Goal: Task Accomplishment & Management: Use online tool/utility

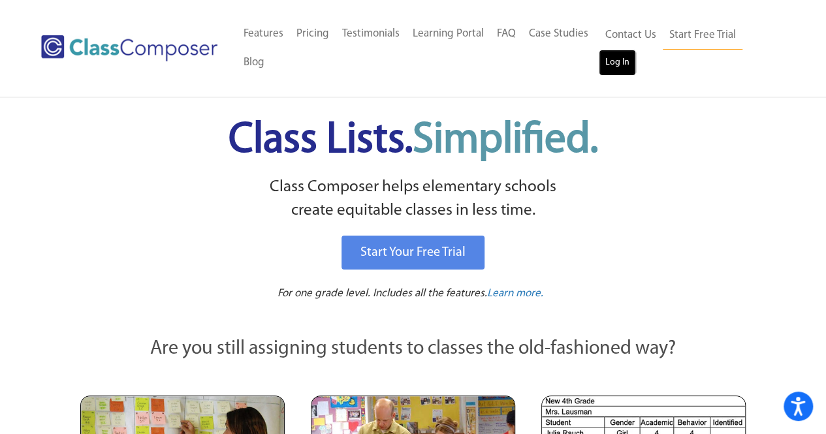
click at [617, 56] on link "Log In" at bounding box center [617, 63] width 37 height 26
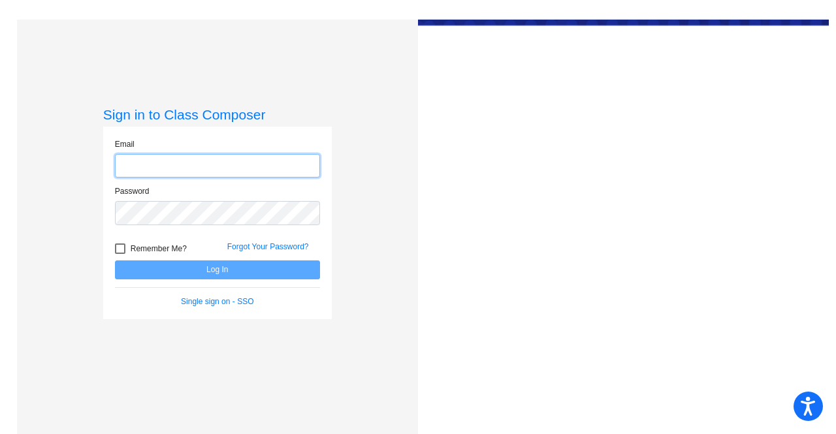
type input "[EMAIL_ADDRESS][PERSON_NAME][DOMAIN_NAME]"
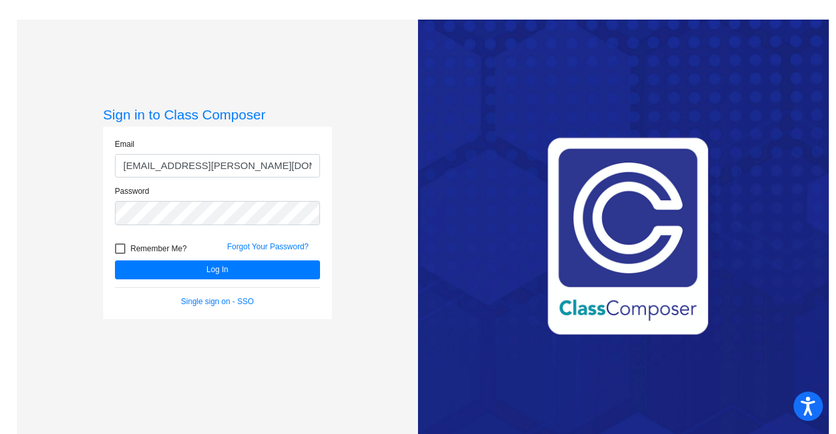
click at [111, 244] on div "Remember Me?" at bounding box center [161, 251] width 112 height 20
click at [119, 249] on div at bounding box center [120, 249] width 10 height 10
click at [120, 254] on input "Remember Me?" at bounding box center [120, 254] width 1 height 1
checkbox input "true"
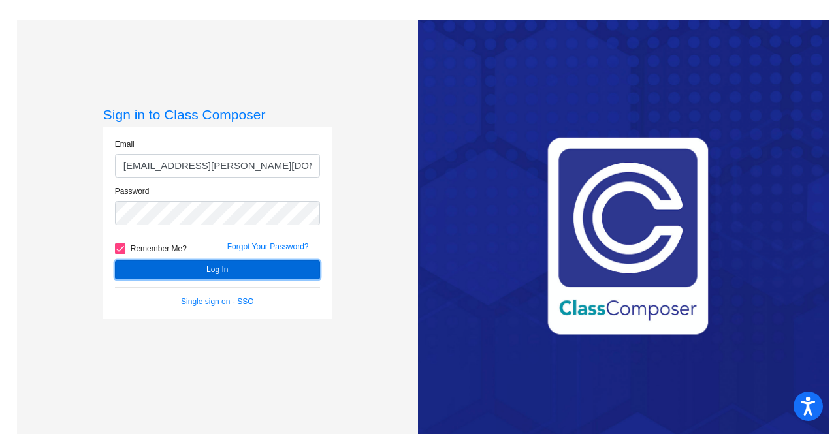
click at [142, 261] on button "Log In" at bounding box center [217, 270] width 205 height 19
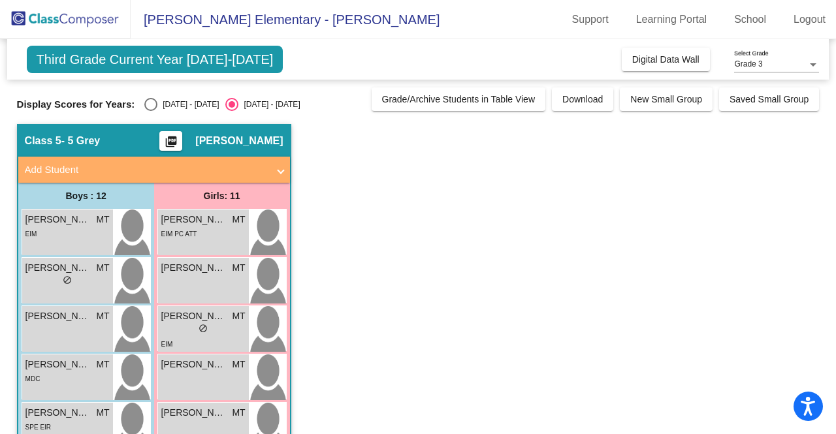
click at [146, 95] on div "Display Scores for Years: 2024 - 2025 2025 - 2026 Grade/Archive Students in Tab…" at bounding box center [418, 100] width 803 height 24
click at [149, 101] on div "Select an option" at bounding box center [150, 104] width 13 height 13
click at [150, 111] on input "2024 - 2025" at bounding box center [150, 111] width 1 height 1
radio input "true"
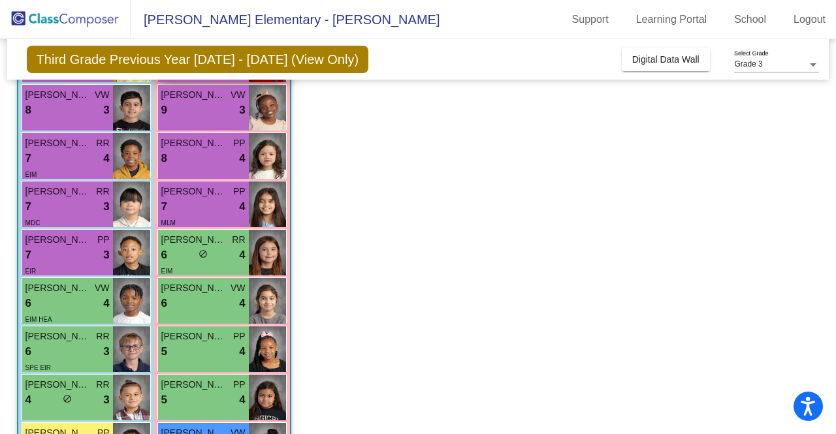
scroll to position [176, 0]
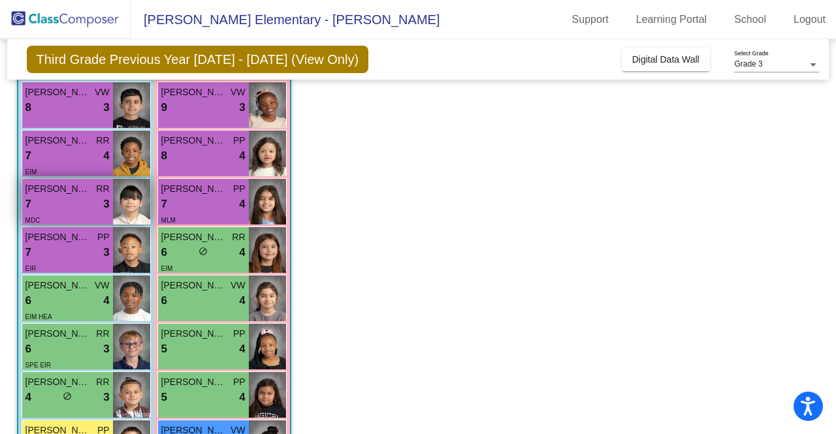
click at [86, 204] on div "7 lock do_not_disturb_alt 3" at bounding box center [67, 204] width 84 height 17
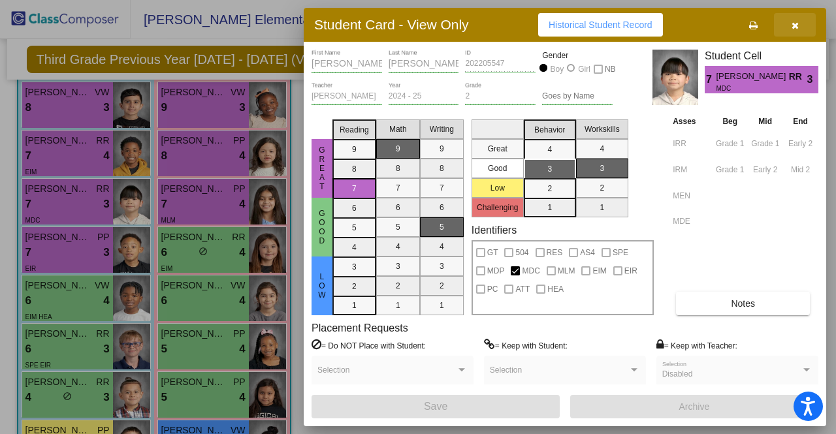
click at [790, 20] on button "button" at bounding box center [795, 25] width 42 height 24
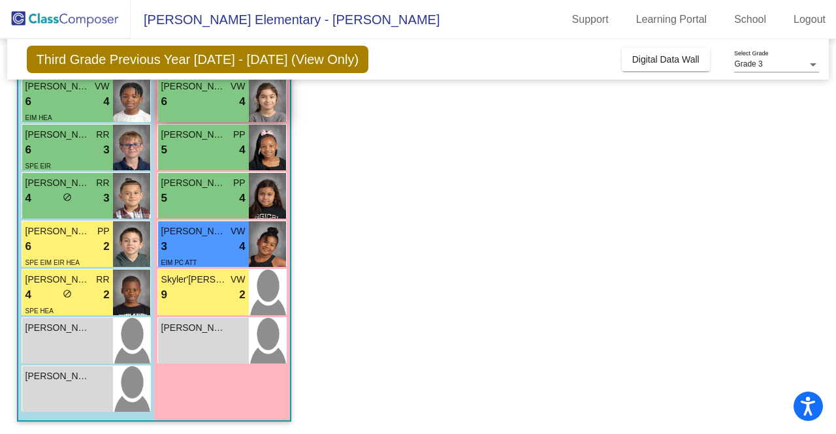
scroll to position [375, 0]
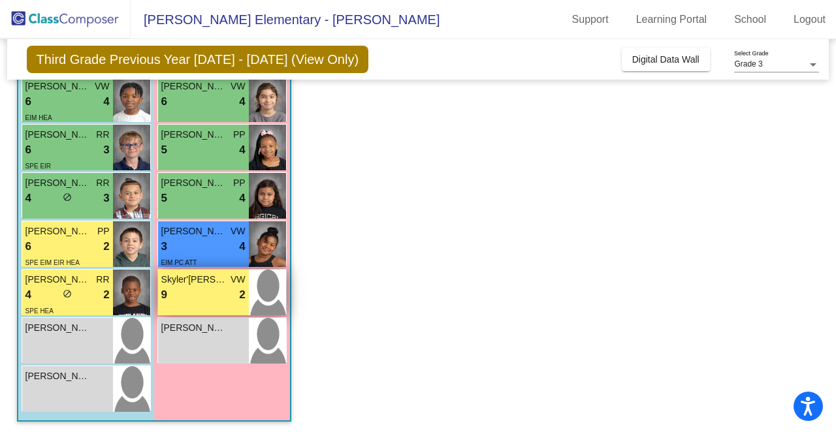
click at [223, 291] on div "9 lock do_not_disturb_alt 2" at bounding box center [203, 295] width 84 height 17
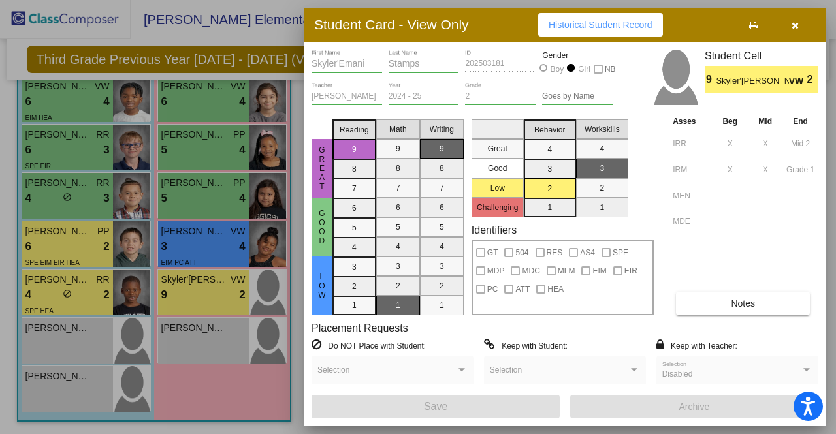
click at [790, 23] on button "button" at bounding box center [795, 25] width 42 height 24
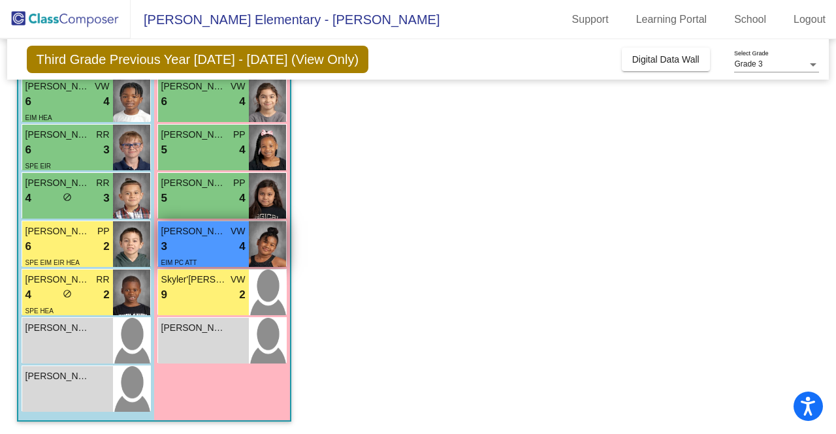
scroll to position [370, 0]
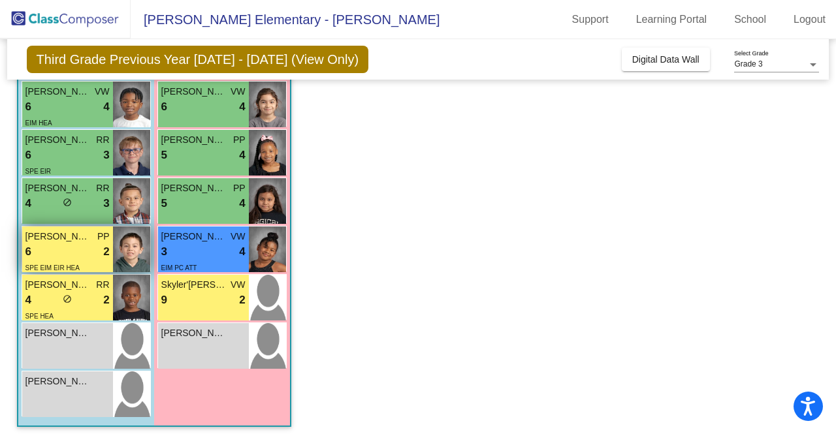
click at [60, 249] on div "6 lock do_not_disturb_alt 2" at bounding box center [67, 252] width 84 height 17
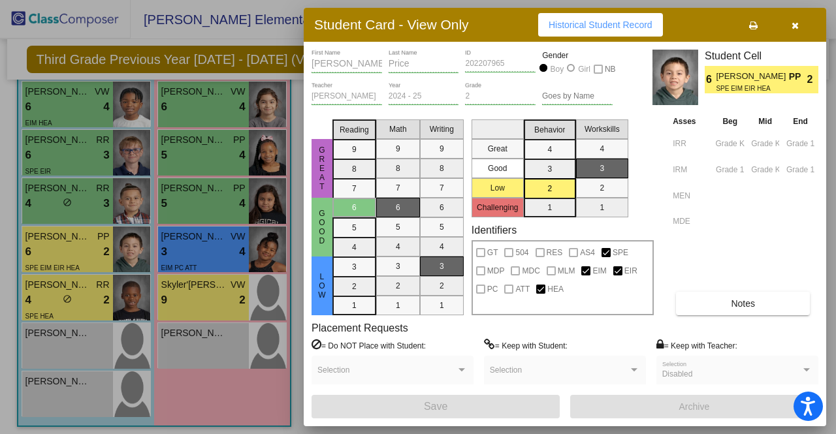
click at [203, 241] on div at bounding box center [418, 217] width 836 height 434
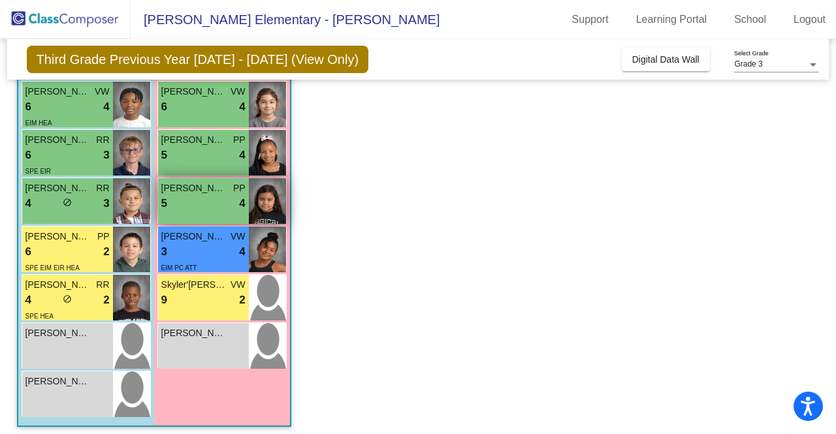
scroll to position [375, 0]
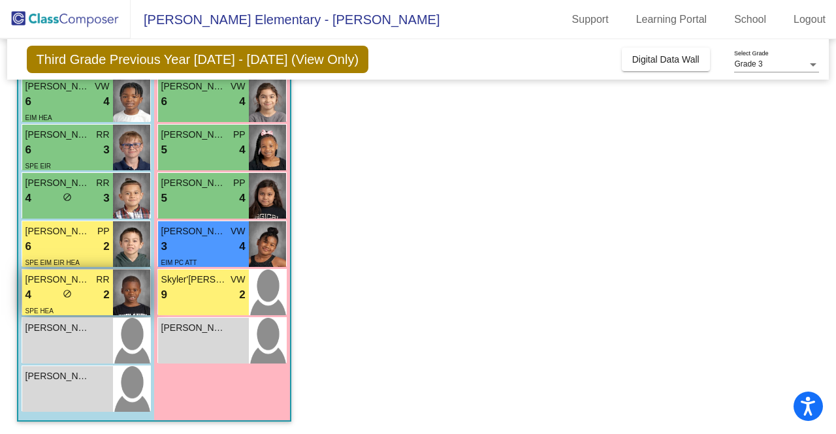
click at [83, 296] on div "4 lock do_not_disturb_alt 2" at bounding box center [67, 295] width 84 height 17
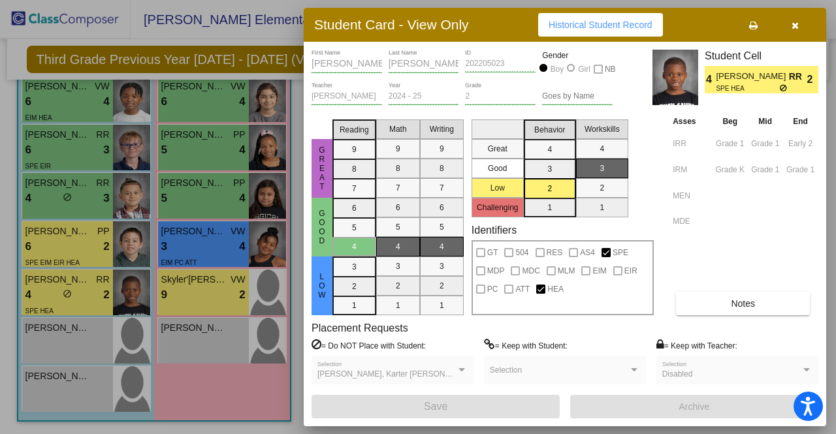
click at [185, 212] on div at bounding box center [418, 217] width 836 height 434
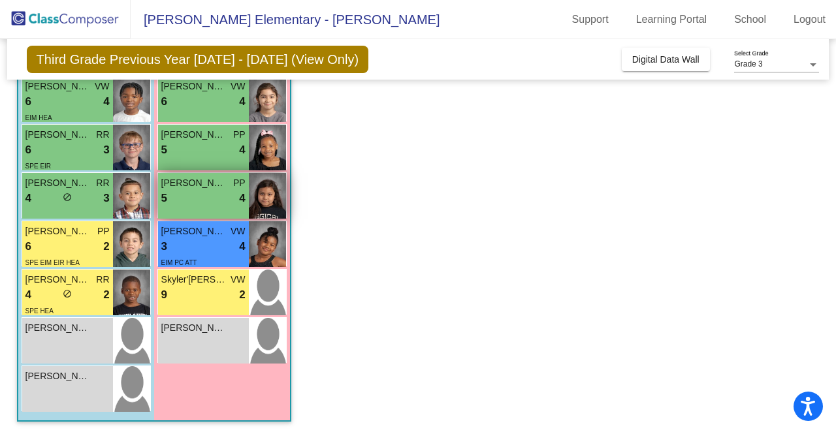
click at [207, 185] on span "Zoe Tavera-Cruz" at bounding box center [193, 183] width 65 height 14
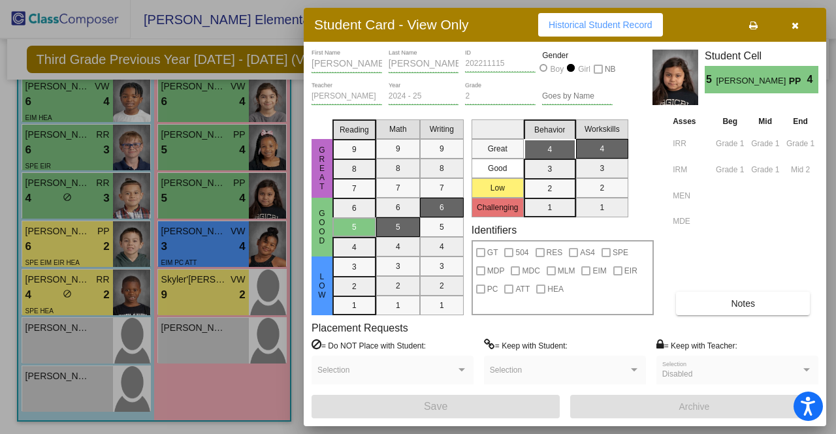
click at [59, 193] on div at bounding box center [418, 217] width 836 height 434
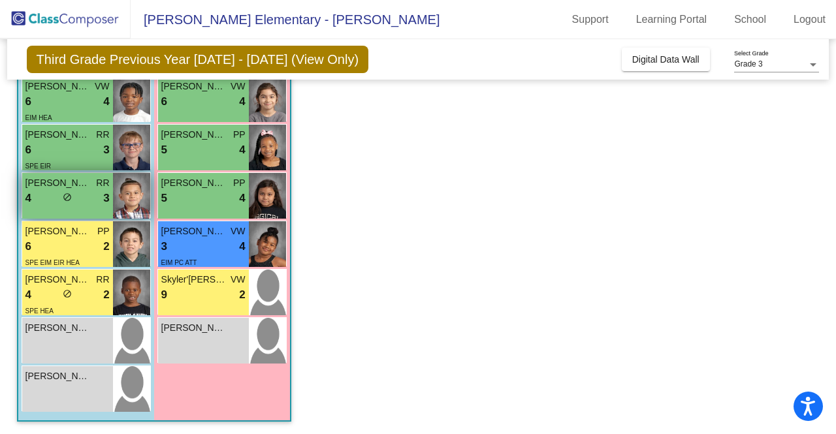
click at [83, 206] on div "Devin Colin RR 4 lock do_not_disturb_alt 3" at bounding box center [67, 196] width 91 height 46
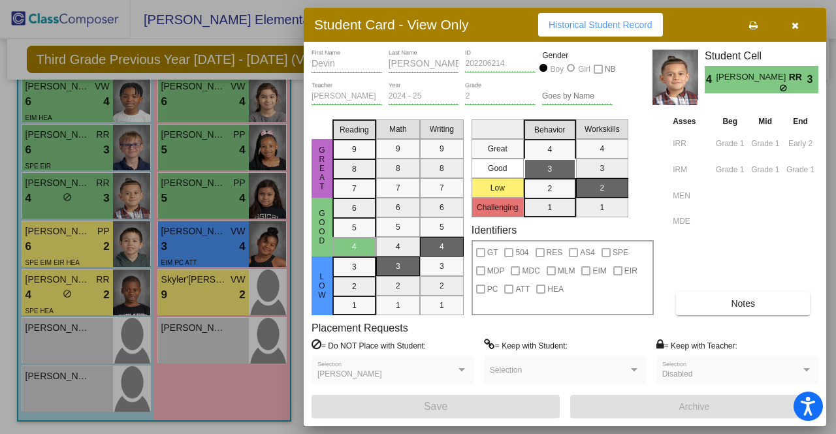
click at [208, 147] on div at bounding box center [418, 217] width 836 height 434
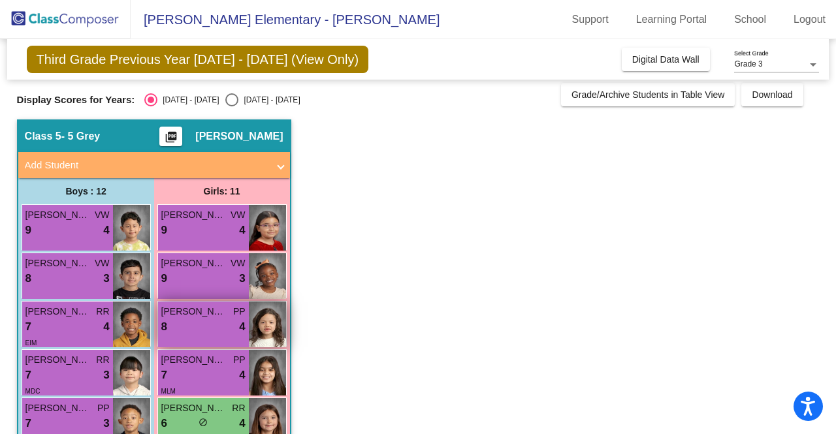
scroll to position [22, 0]
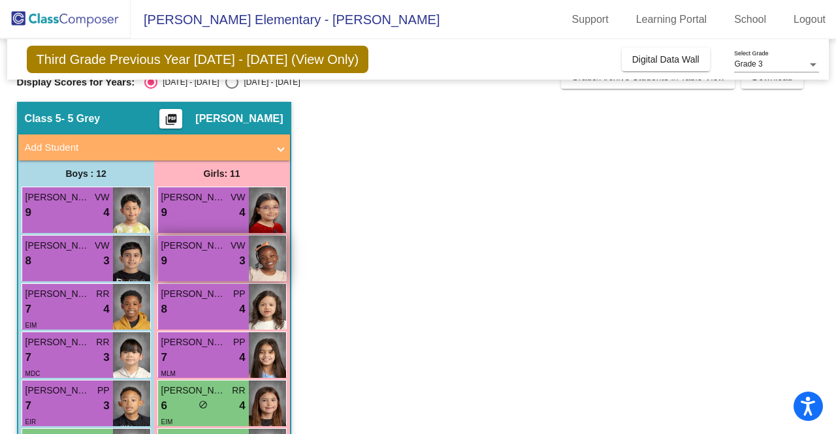
click at [202, 253] on div "9 lock do_not_disturb_alt 3" at bounding box center [203, 261] width 84 height 17
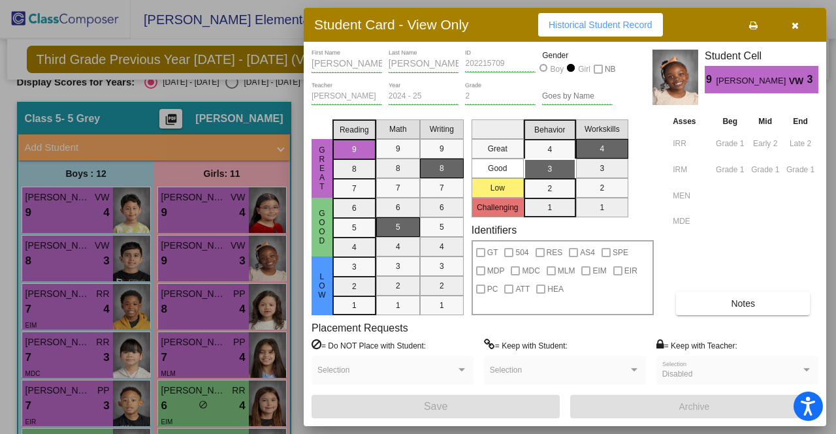
click at [225, 207] on div at bounding box center [418, 217] width 836 height 434
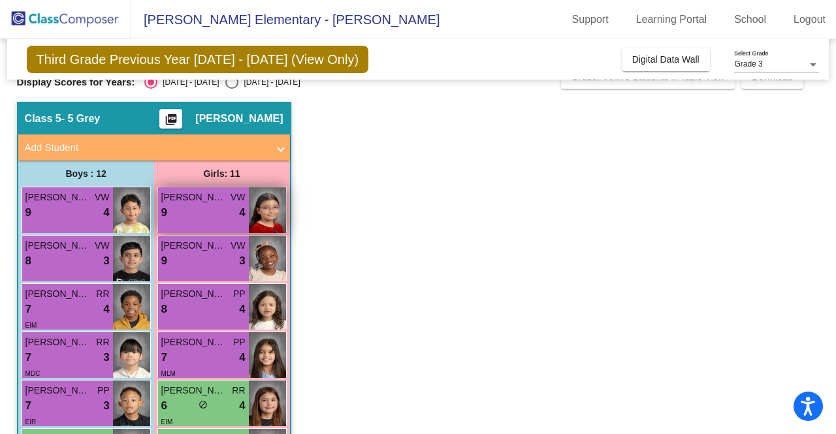
click at [204, 215] on div "9 lock do_not_disturb_alt 4" at bounding box center [203, 212] width 84 height 17
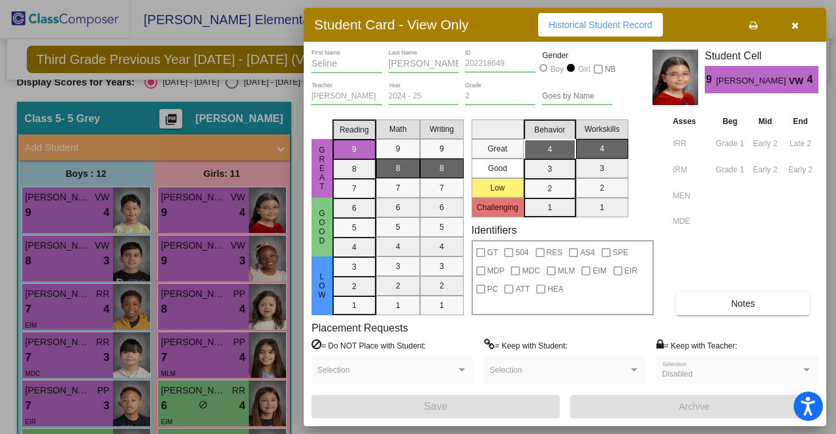
click at [140, 187] on div at bounding box center [418, 217] width 836 height 434
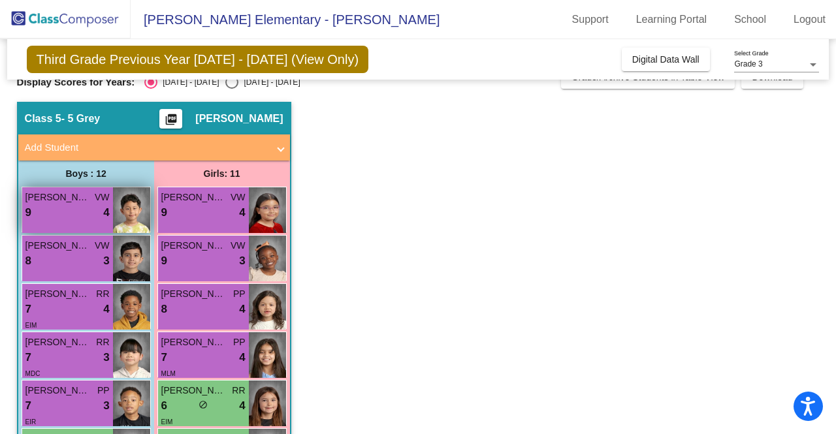
click at [68, 210] on div "9 lock do_not_disturb_alt 4" at bounding box center [67, 212] width 84 height 17
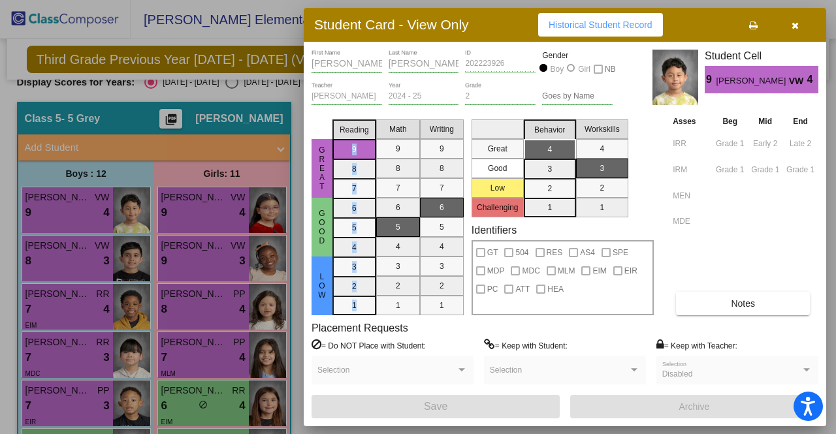
drag, startPoint x: 346, startPoint y: 148, endPoint x: 385, endPoint y: 138, distance: 39.6
click at [385, 138] on div "Reading 9 8 7 6 5 4 3 2 1 Math 9 8 7 6 5 4 3 2 1 Writing 9 8 7 6 5 4 3 2 1" at bounding box center [397, 214] width 131 height 201
click at [391, 157] on mat-selection-list "Math 9 8 7 6 5 4 3 2 1" at bounding box center [398, 214] width 44 height 201
click at [80, 271] on div at bounding box center [418, 217] width 836 height 434
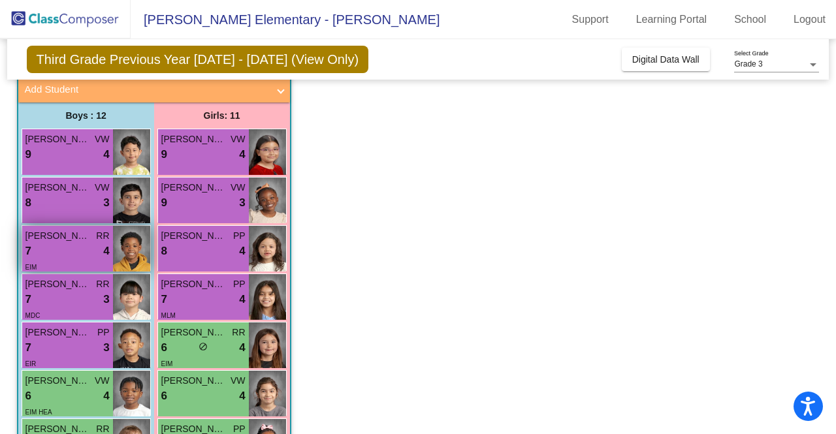
scroll to position [82, 0]
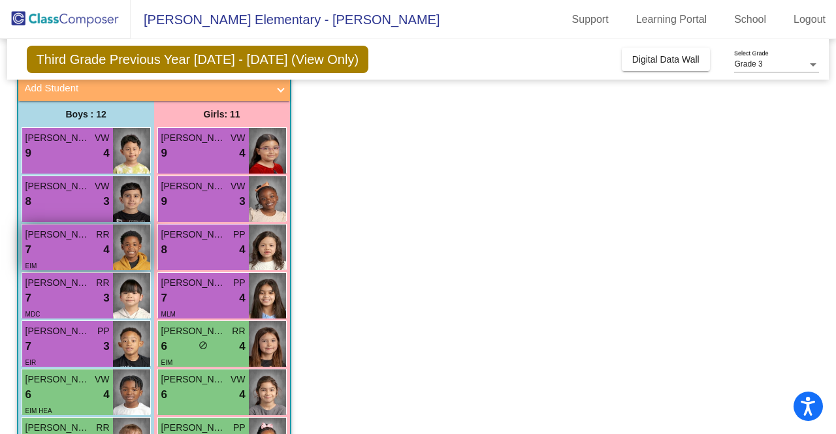
click at [69, 232] on span "Bryson Hardy" at bounding box center [57, 235] width 65 height 14
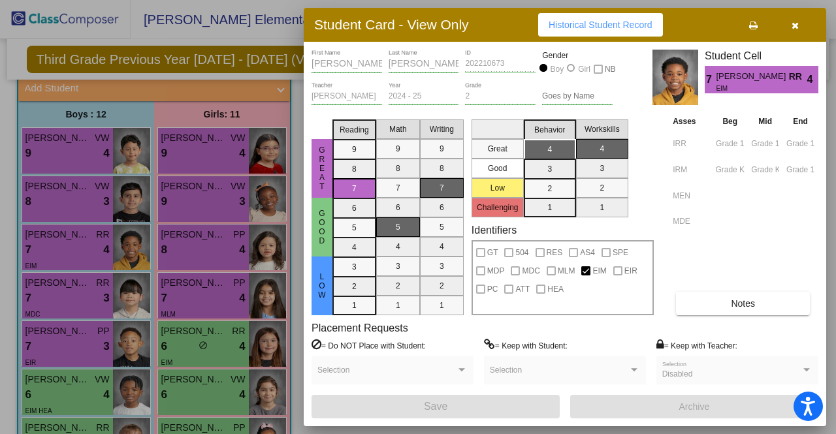
click at [60, 353] on div at bounding box center [418, 217] width 836 height 434
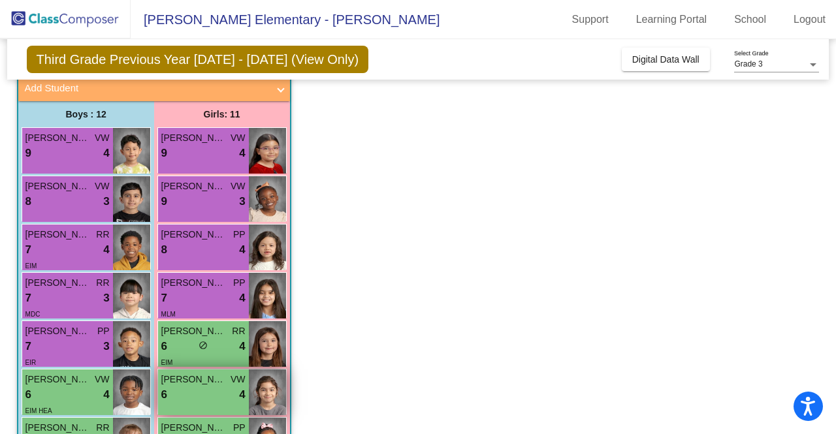
click at [186, 391] on div "6 lock do_not_disturb_alt 4" at bounding box center [203, 395] width 84 height 17
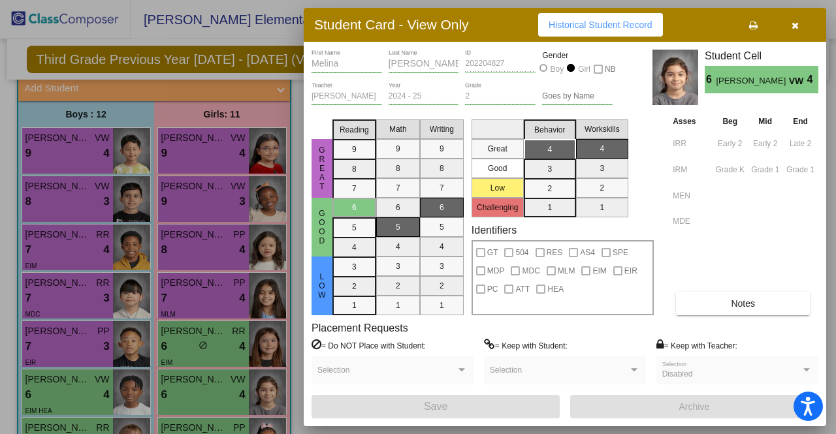
click at [144, 266] on div at bounding box center [418, 217] width 836 height 434
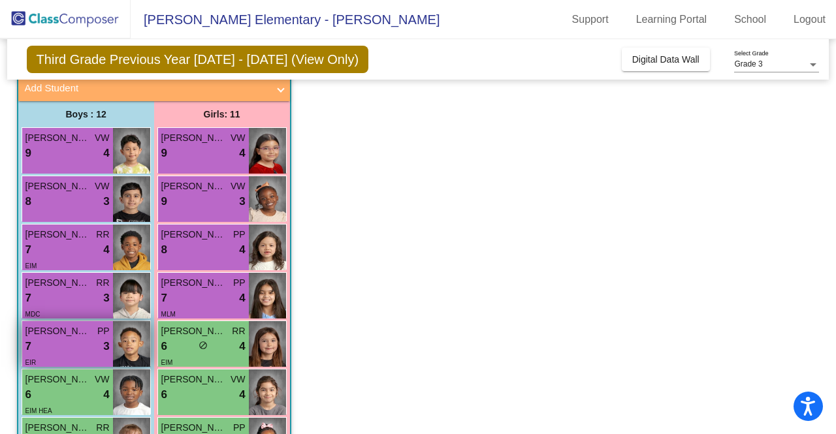
click at [83, 347] on div "7 lock do_not_disturb_alt 3" at bounding box center [67, 346] width 84 height 17
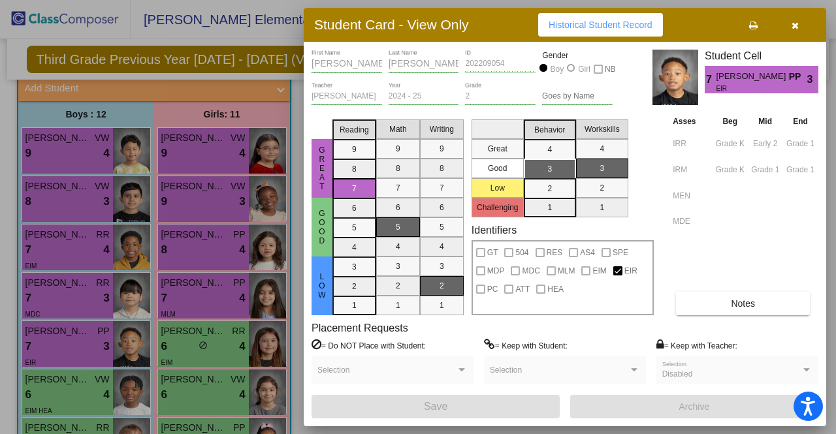
click at [230, 276] on div at bounding box center [418, 217] width 836 height 434
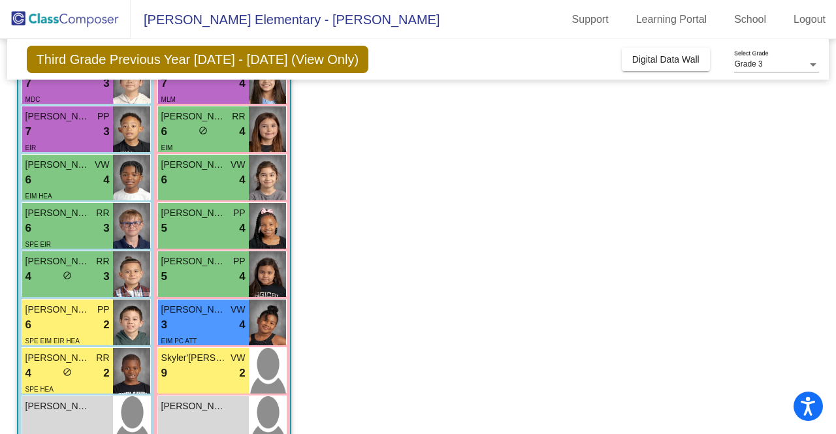
scroll to position [375, 0]
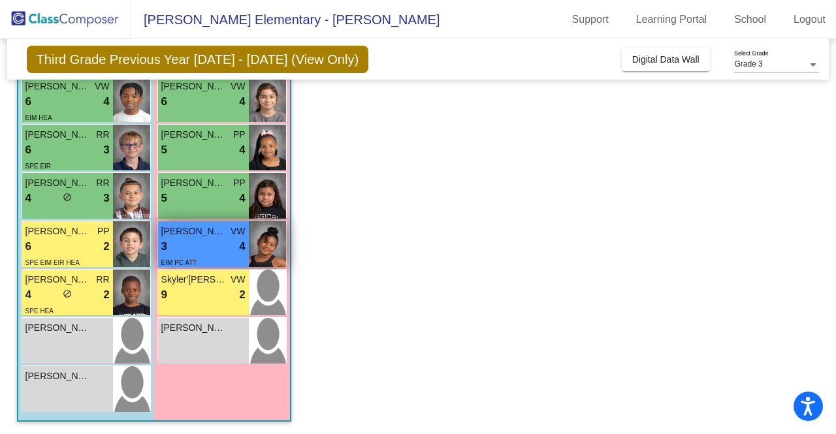
click at [206, 255] on div "EIM PC ATT" at bounding box center [203, 262] width 84 height 14
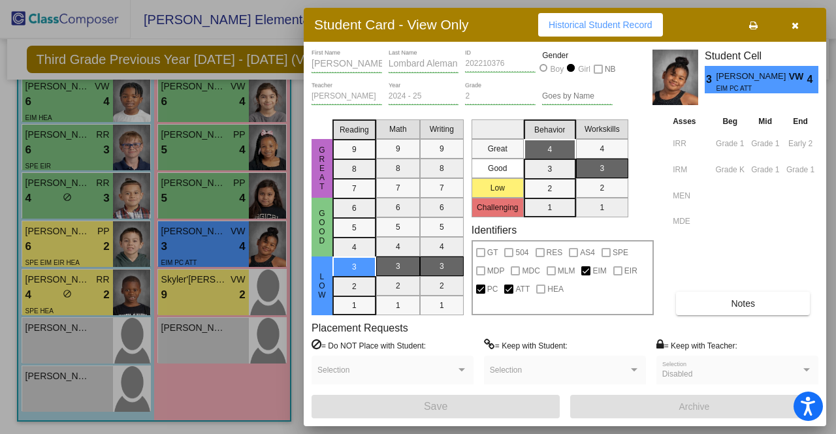
click at [166, 287] on div at bounding box center [418, 217] width 836 height 434
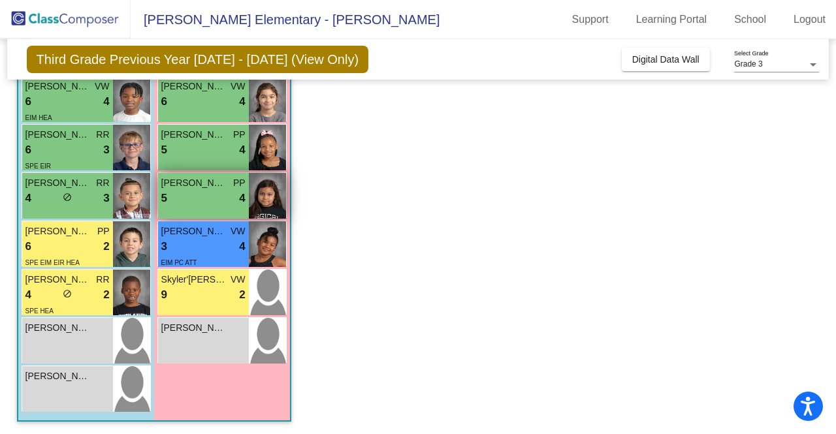
scroll to position [0, 0]
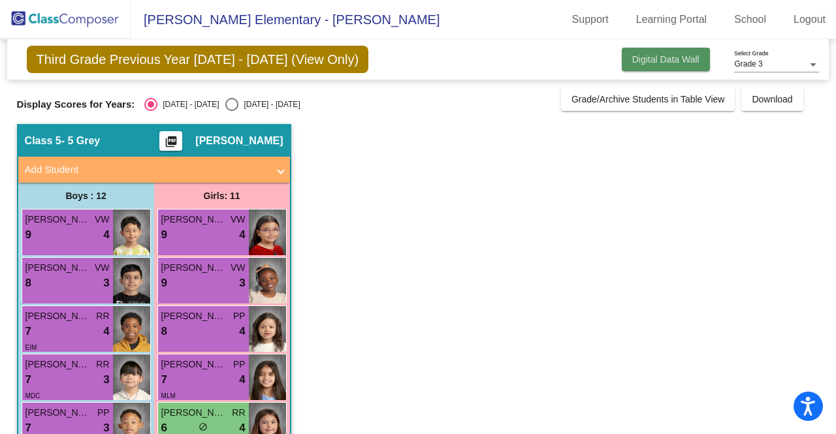
click at [654, 52] on button "Digital Data Wall" at bounding box center [666, 60] width 88 height 24
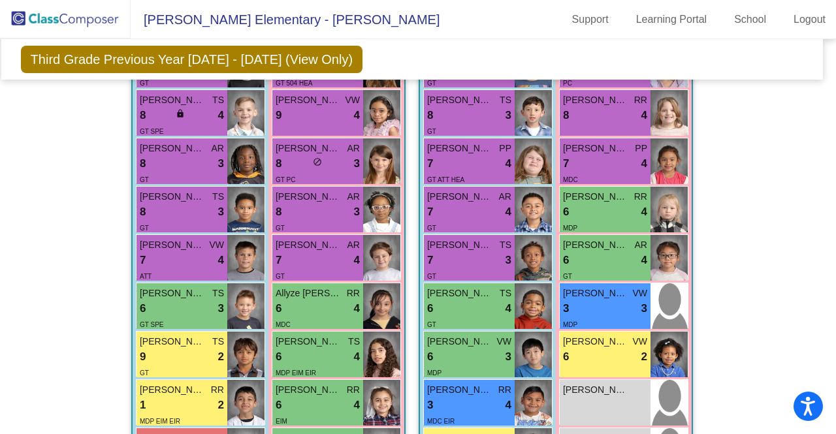
scroll to position [578, 6]
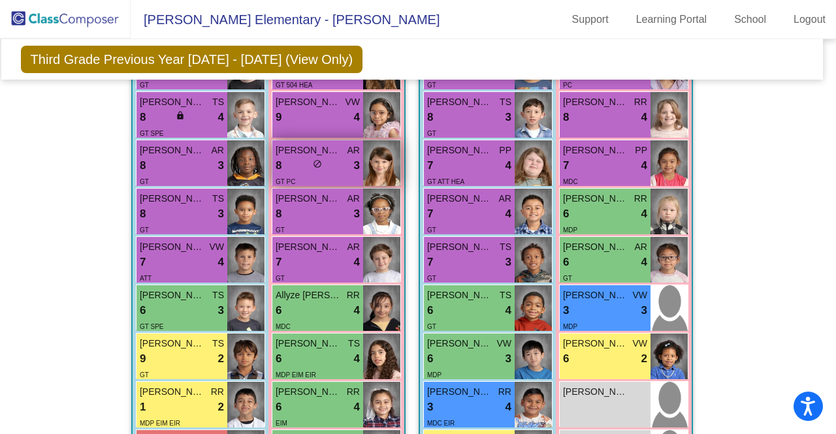
click at [307, 174] on div "GT PC" at bounding box center [318, 181] width 84 height 14
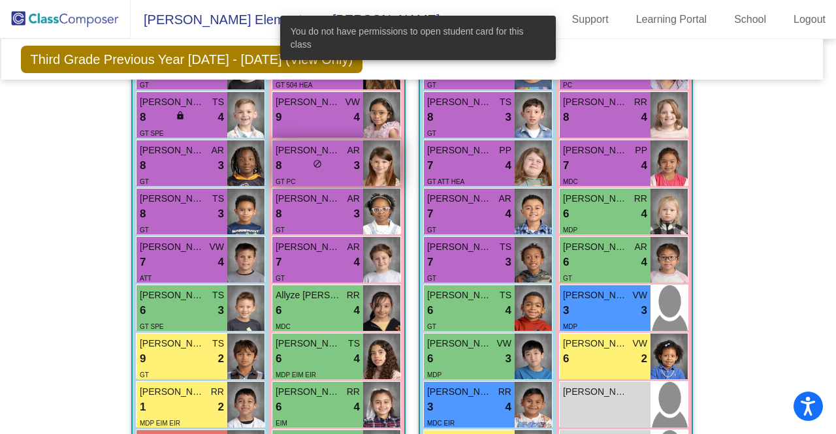
click at [307, 171] on div "8 lock do_not_disturb_alt 3" at bounding box center [318, 165] width 84 height 17
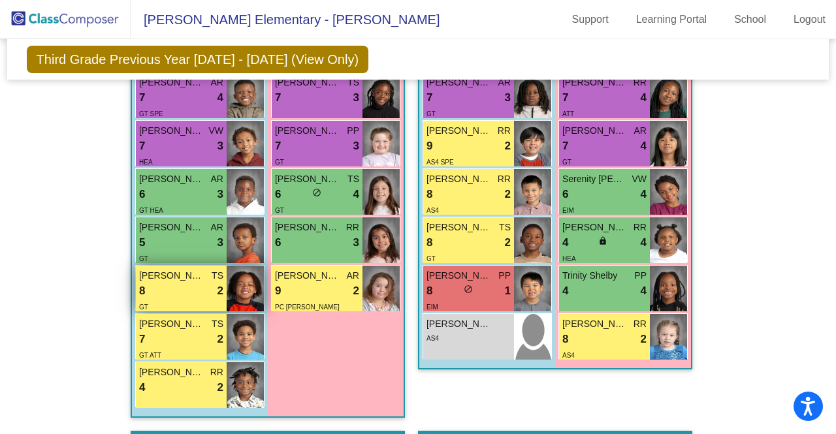
scroll to position [1356, 0]
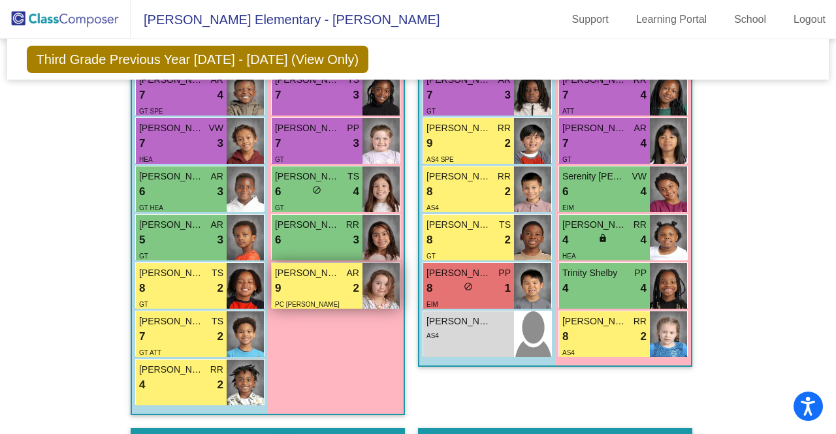
click at [325, 281] on div "9 lock do_not_disturb_alt 2" at bounding box center [317, 288] width 84 height 17
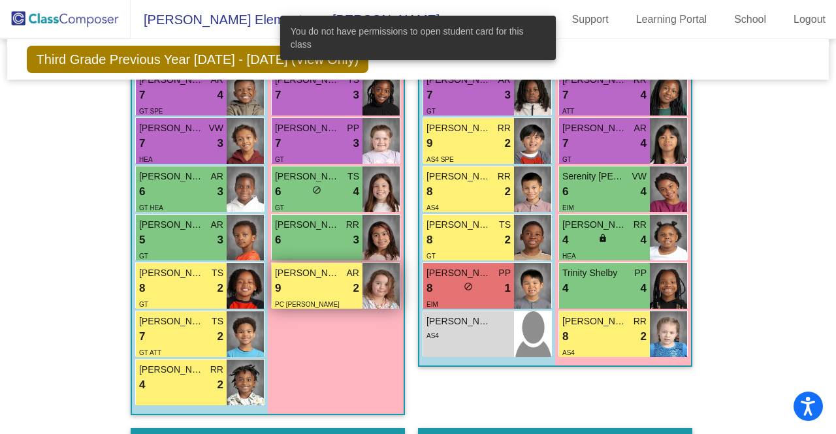
click at [325, 281] on div "9 lock do_not_disturb_alt 2" at bounding box center [317, 288] width 84 height 17
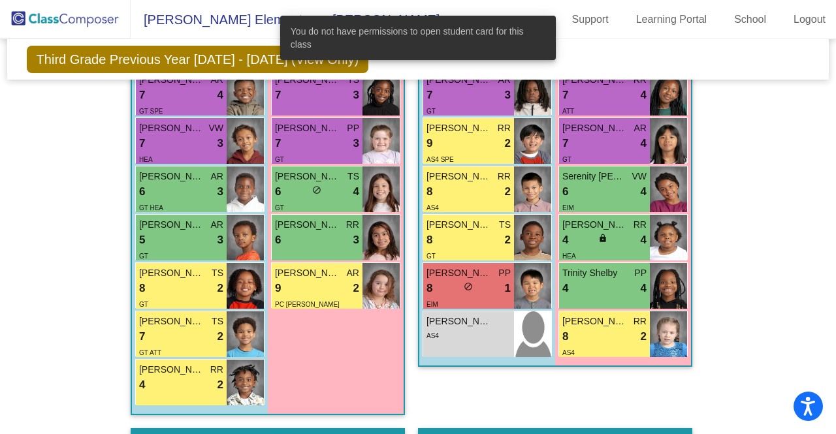
click at [0, 0] on div "Girls: 10 Ava Rossin AR 9 lock do_not_disturb_alt 4 GT Veda Bhatt TS 9 lock do_…" at bounding box center [0, 0] width 0 height 0
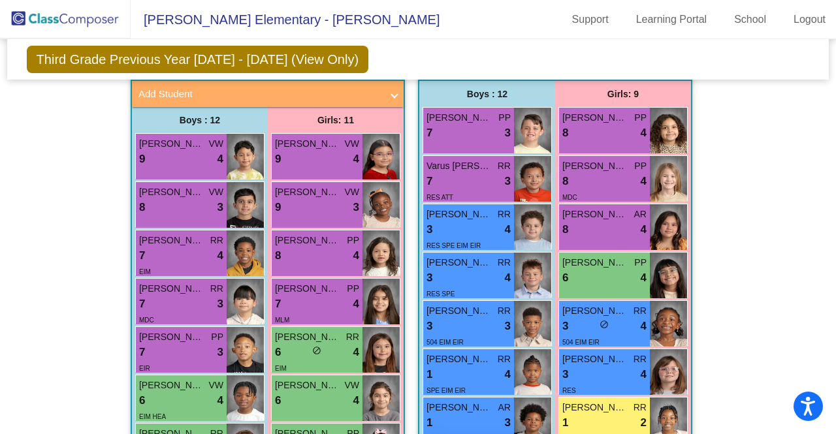
scroll to position [1737, 0]
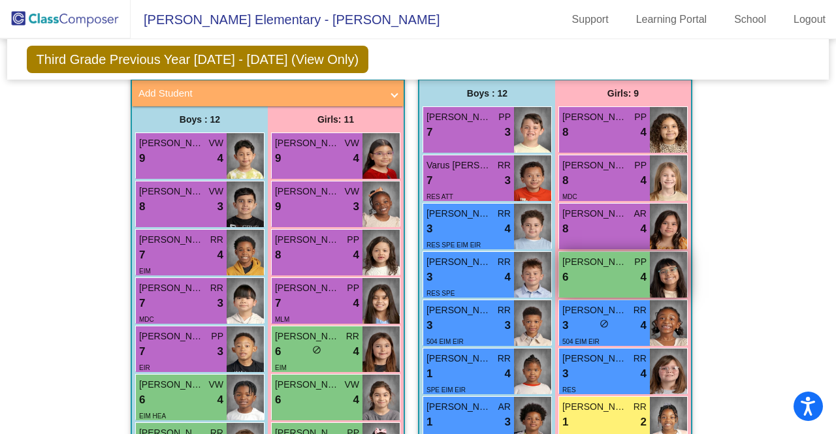
click at [584, 288] on div "Sofia Colina Bastidas PP 6 lock do_not_disturb_alt 4" at bounding box center [604, 275] width 91 height 46
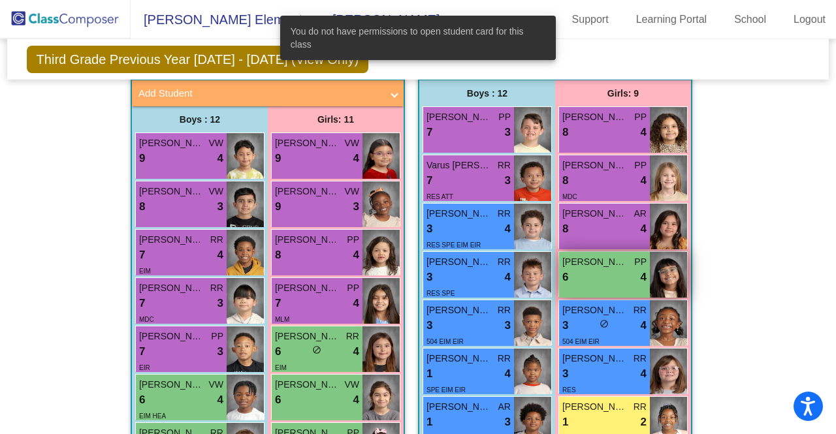
click at [584, 289] on div "Sofia Colina Bastidas PP 6 lock do_not_disturb_alt 4" at bounding box center [604, 275] width 91 height 46
click at [768, 266] on div "Hallway - Hallway Class picture_as_pdf Add Student First Name Last Name Student…" at bounding box center [418, 60] width 803 height 2665
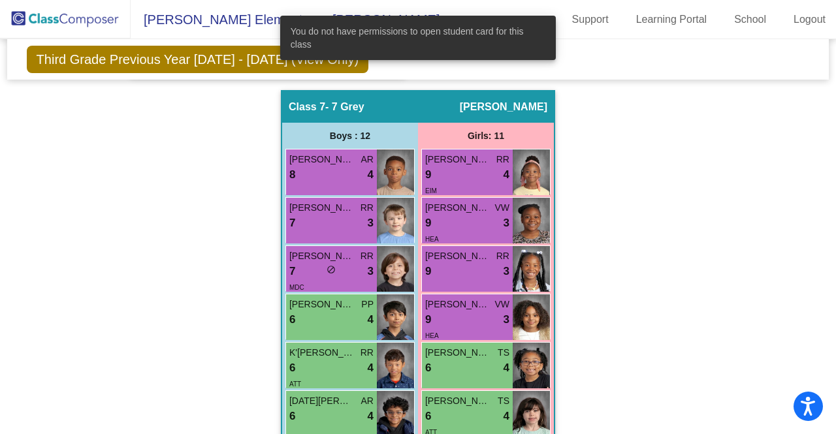
scroll to position [2392, 0]
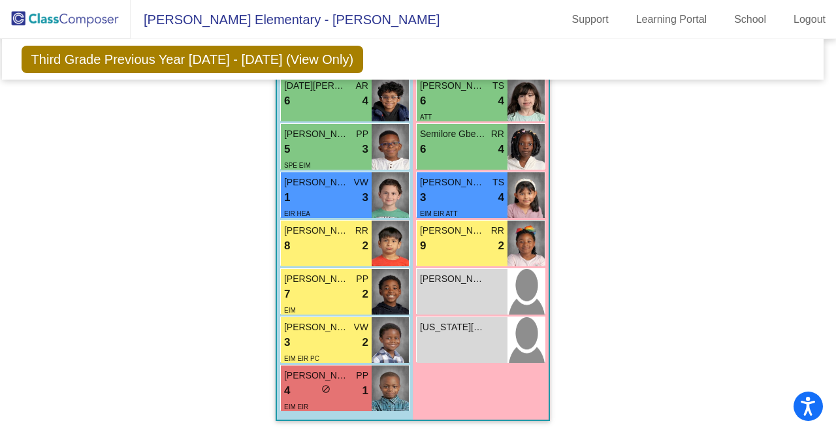
scroll to position [2682, 5]
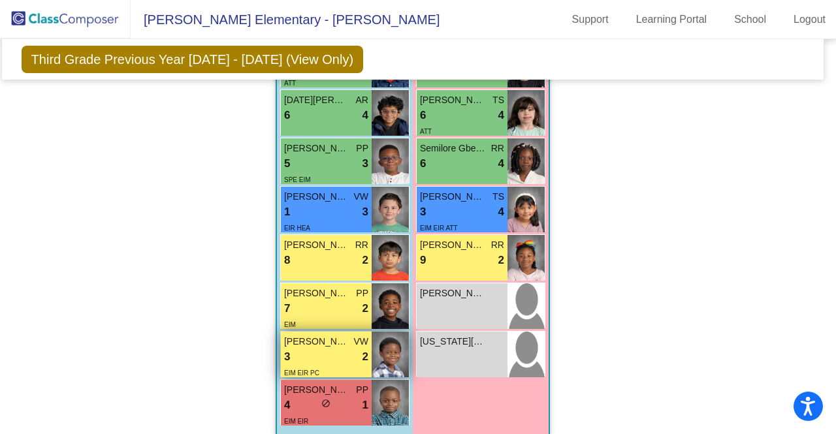
click at [293, 332] on div "Shavon Boyd VW 3 lock do_not_disturb_alt 2 EIM EIR PC" at bounding box center [326, 355] width 91 height 46
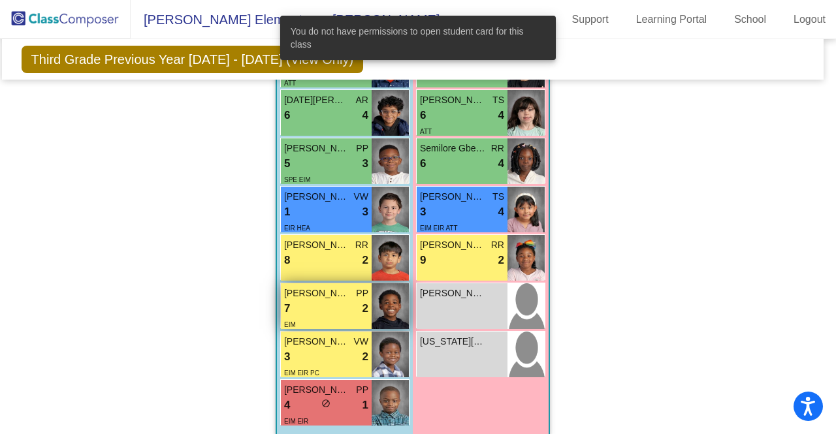
click at [301, 305] on div "7 lock do_not_disturb_alt 2" at bounding box center [326, 308] width 84 height 17
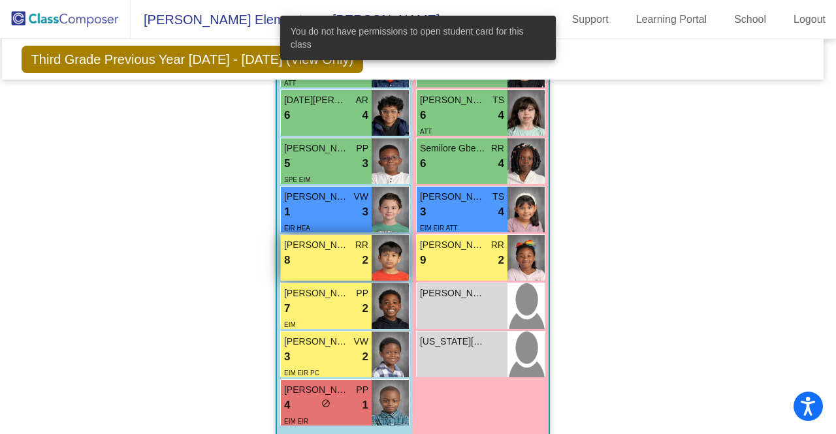
click at [325, 266] on div "8 lock do_not_disturb_alt 2" at bounding box center [326, 260] width 84 height 17
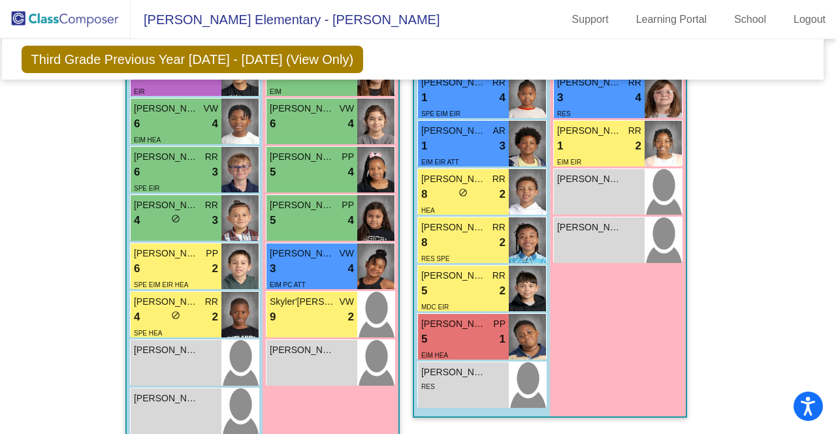
scroll to position [2013, 5]
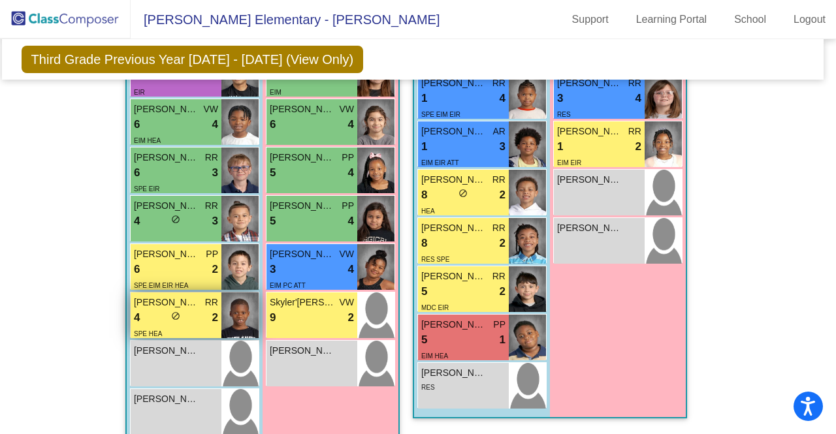
click at [171, 321] on div "lock do_not_disturb_alt" at bounding box center [175, 318] width 9 height 14
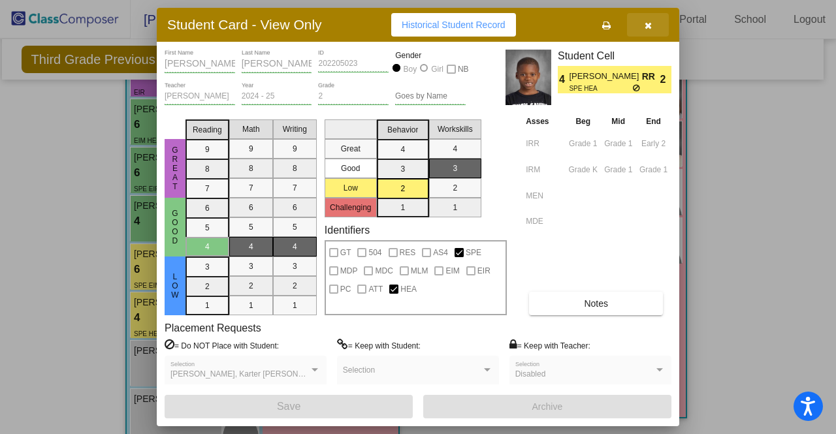
click at [646, 21] on icon "button" at bounding box center [648, 25] width 7 height 9
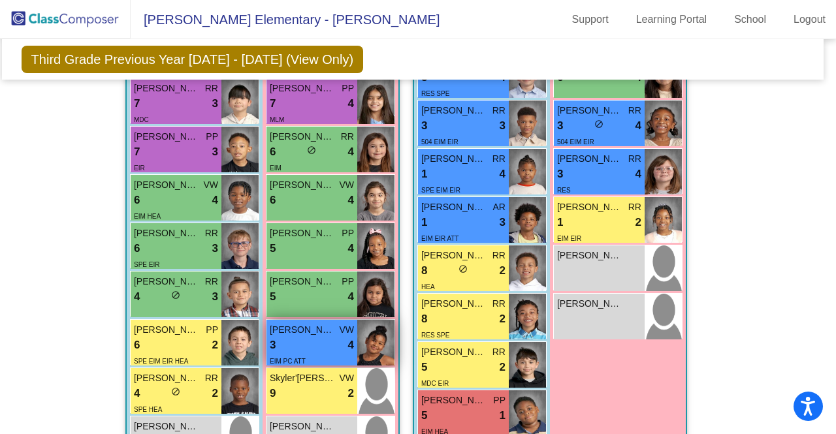
scroll to position [1927, 5]
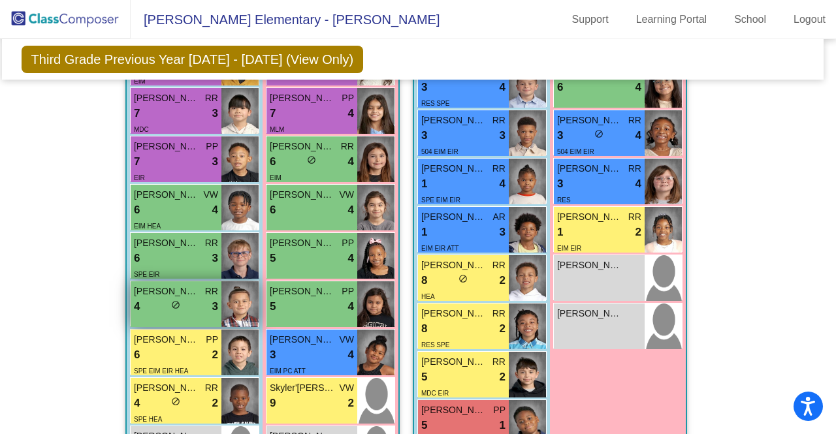
click at [184, 311] on div "4 lock do_not_disturb_alt 3" at bounding box center [176, 306] width 84 height 17
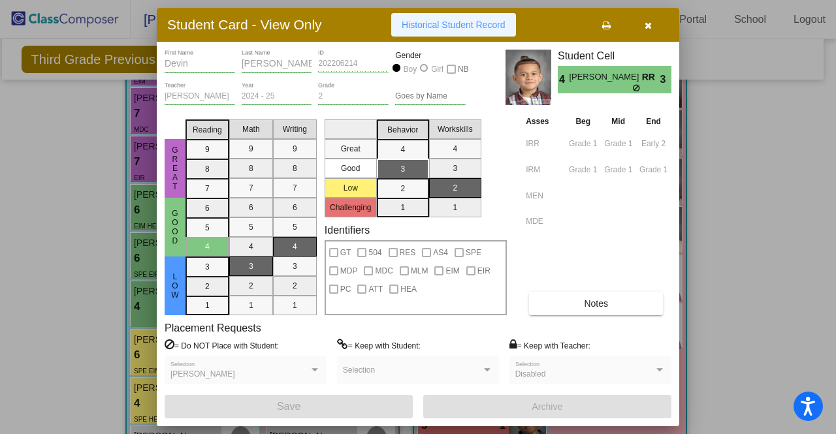
click at [478, 20] on span "Historical Student Record" at bounding box center [454, 25] width 104 height 10
click at [650, 24] on icon "button" at bounding box center [648, 25] width 7 height 9
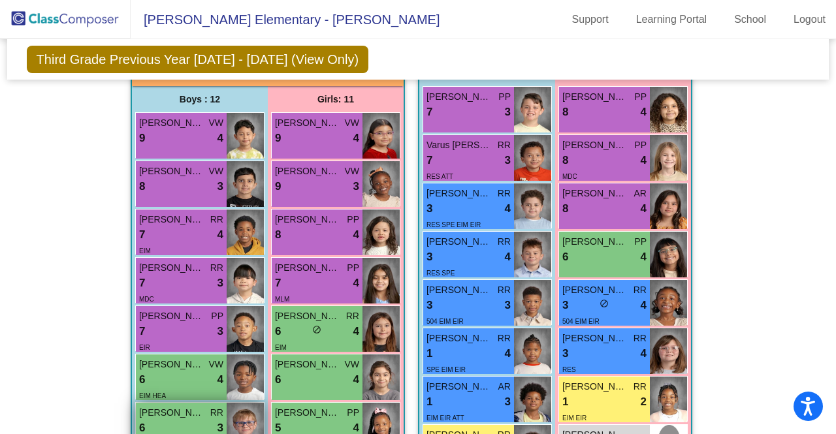
scroll to position [1755, 0]
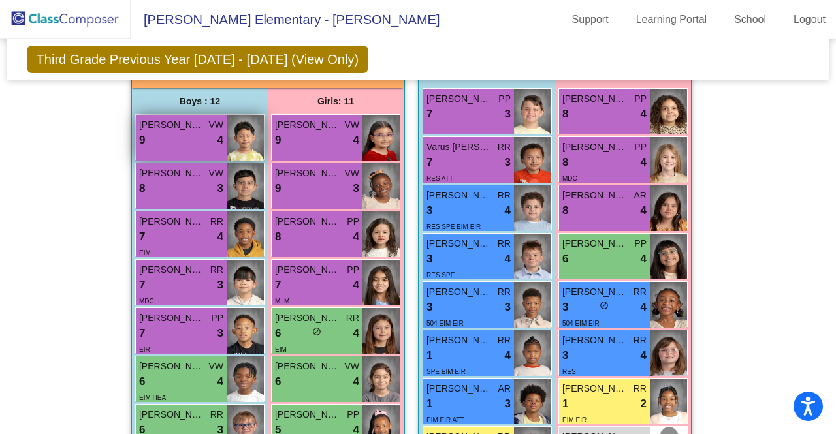
click at [185, 147] on div "9 lock do_not_disturb_alt 4" at bounding box center [181, 140] width 84 height 17
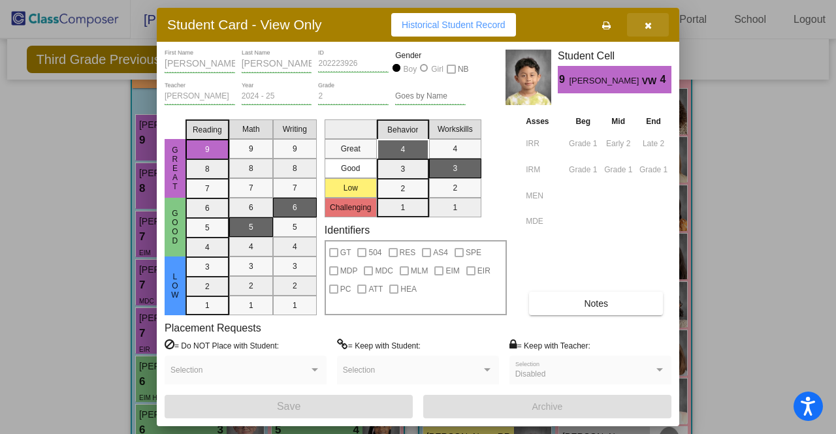
click at [645, 24] on icon "button" at bounding box center [648, 25] width 7 height 9
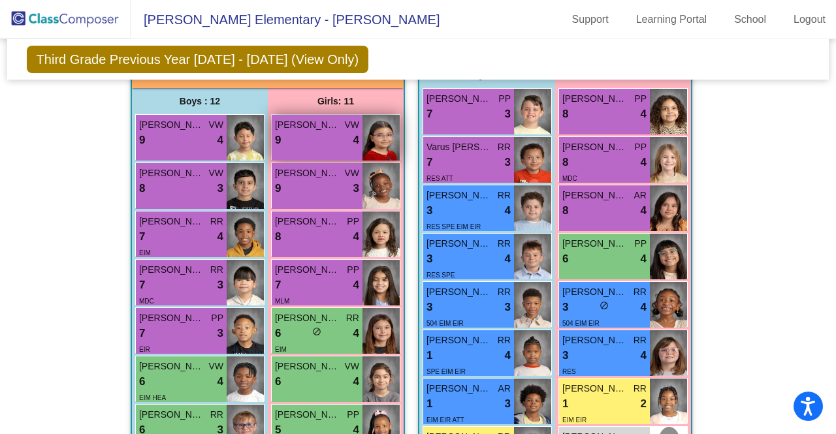
click at [331, 132] on div "9 lock do_not_disturb_alt 4" at bounding box center [317, 140] width 84 height 17
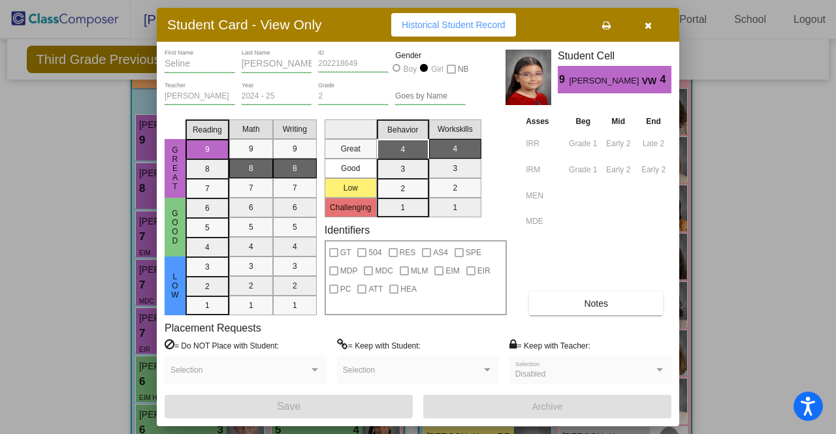
click at [91, 272] on div at bounding box center [418, 217] width 836 height 434
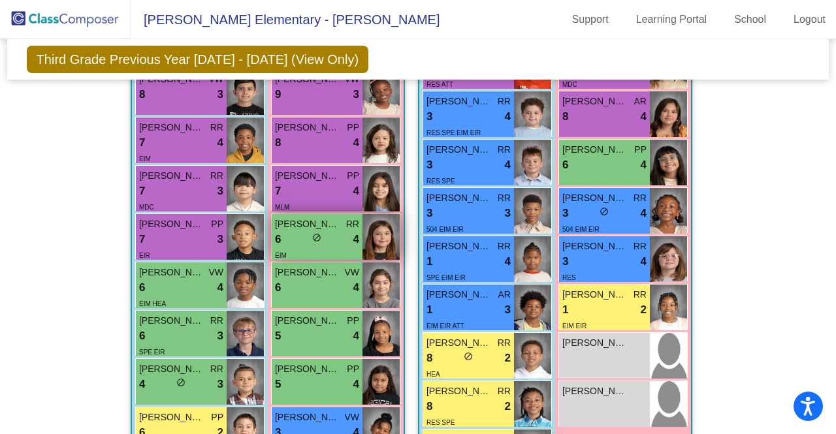
scroll to position [1851, 0]
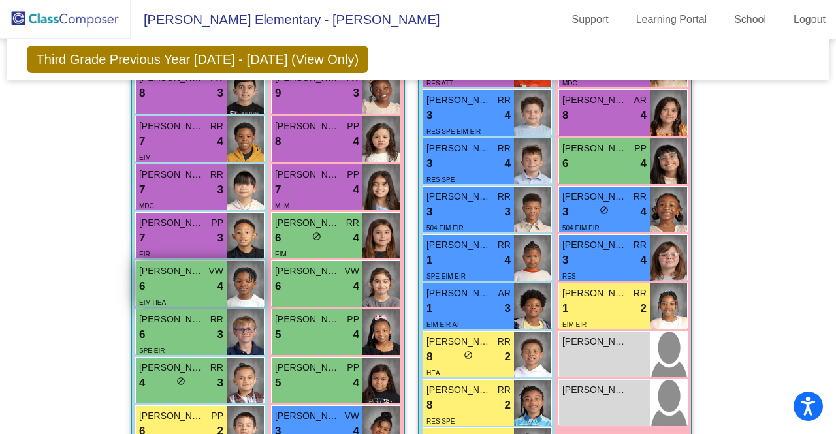
click at [153, 301] on span "EIM HEA" at bounding box center [152, 302] width 27 height 7
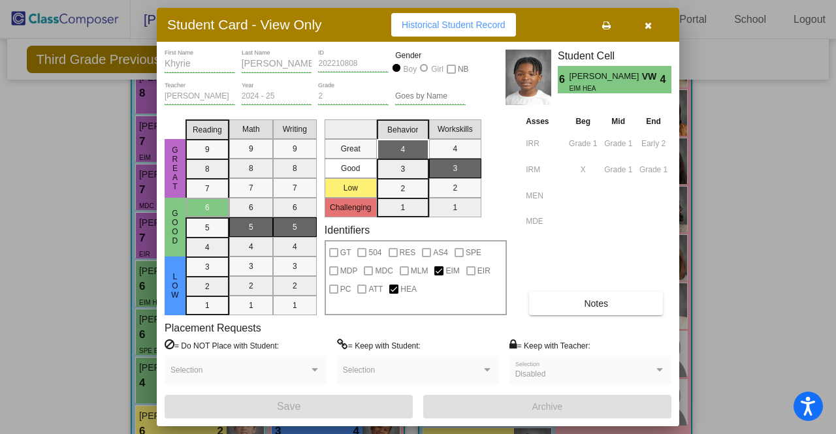
click at [42, 337] on div at bounding box center [418, 217] width 836 height 434
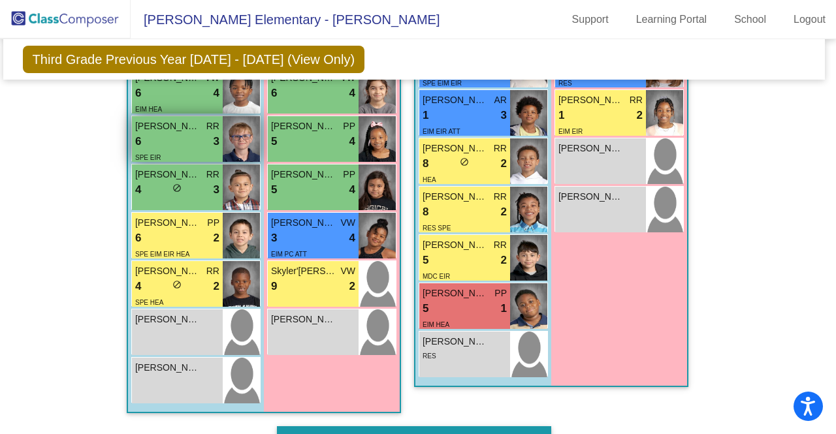
scroll to position [2050, 8]
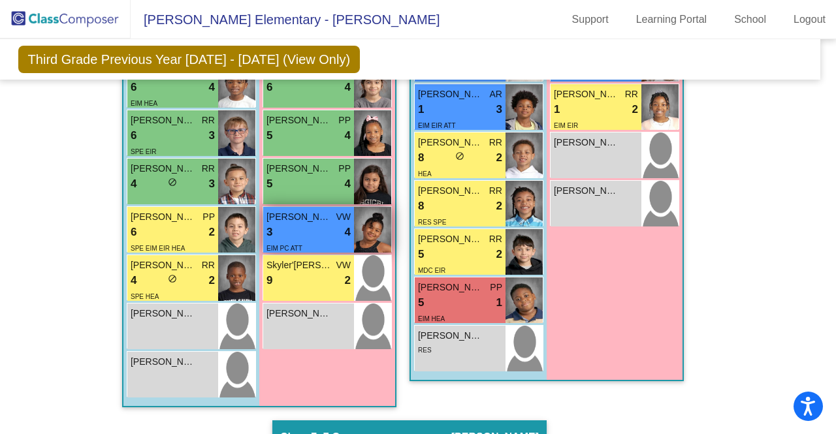
click at [293, 236] on div "3 lock do_not_disturb_alt 4" at bounding box center [308, 232] width 84 height 17
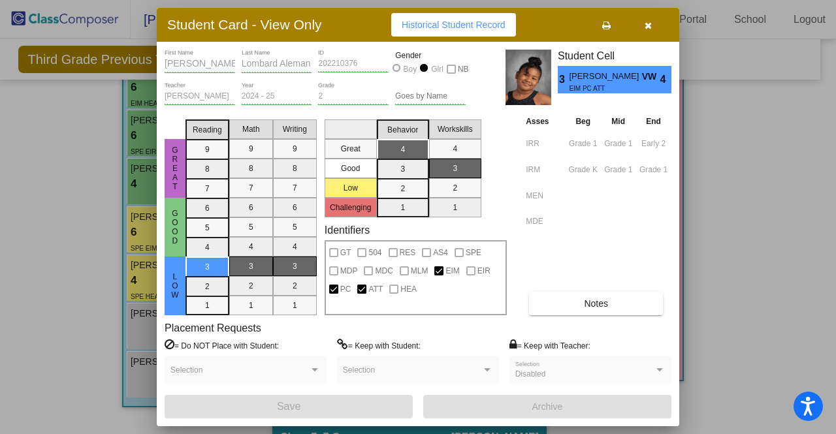
click at [73, 257] on div at bounding box center [418, 217] width 836 height 434
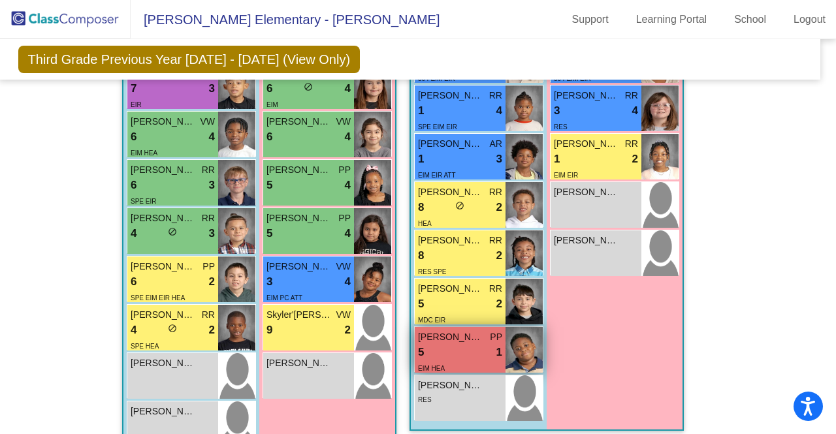
scroll to position [2000, 8]
click at [472, 345] on div "5 lock do_not_disturb_alt 1" at bounding box center [460, 353] width 84 height 17
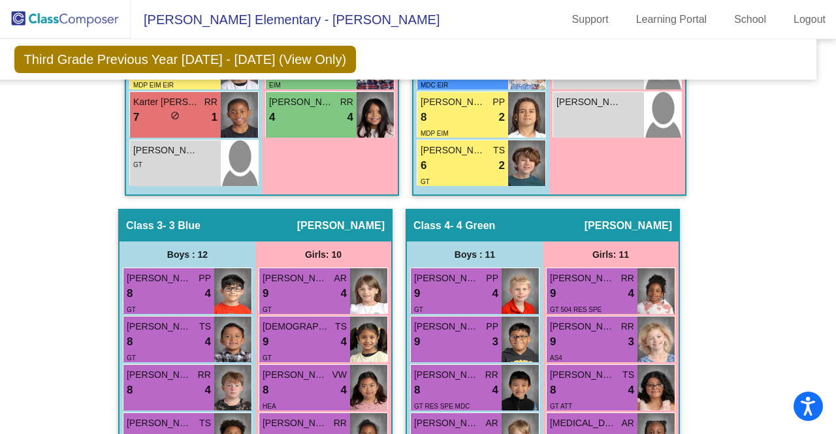
scroll to position [784, 12]
